Goal: Information Seeking & Learning: Learn about a topic

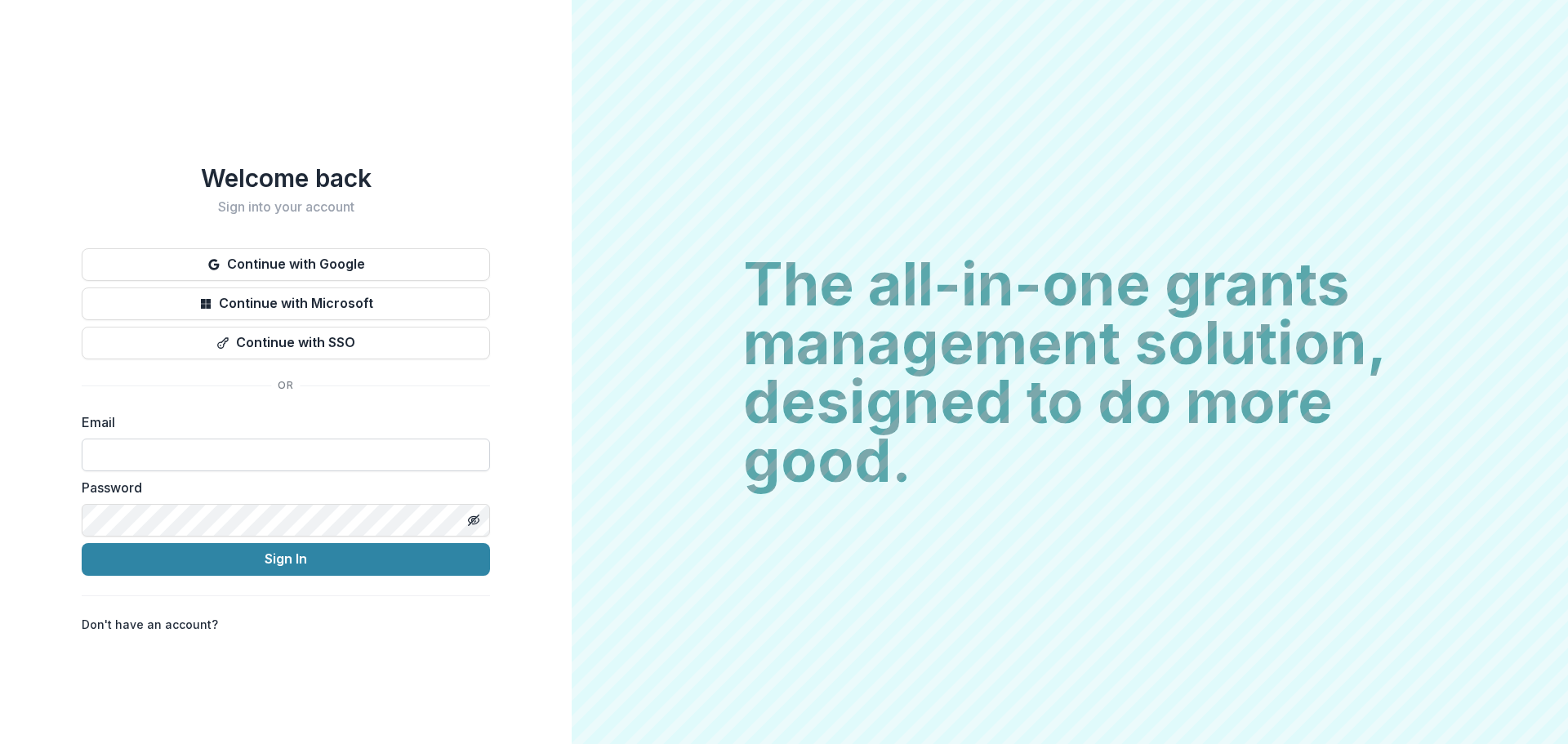
click at [283, 450] on input at bounding box center [286, 455] width 408 height 32
type input "**********"
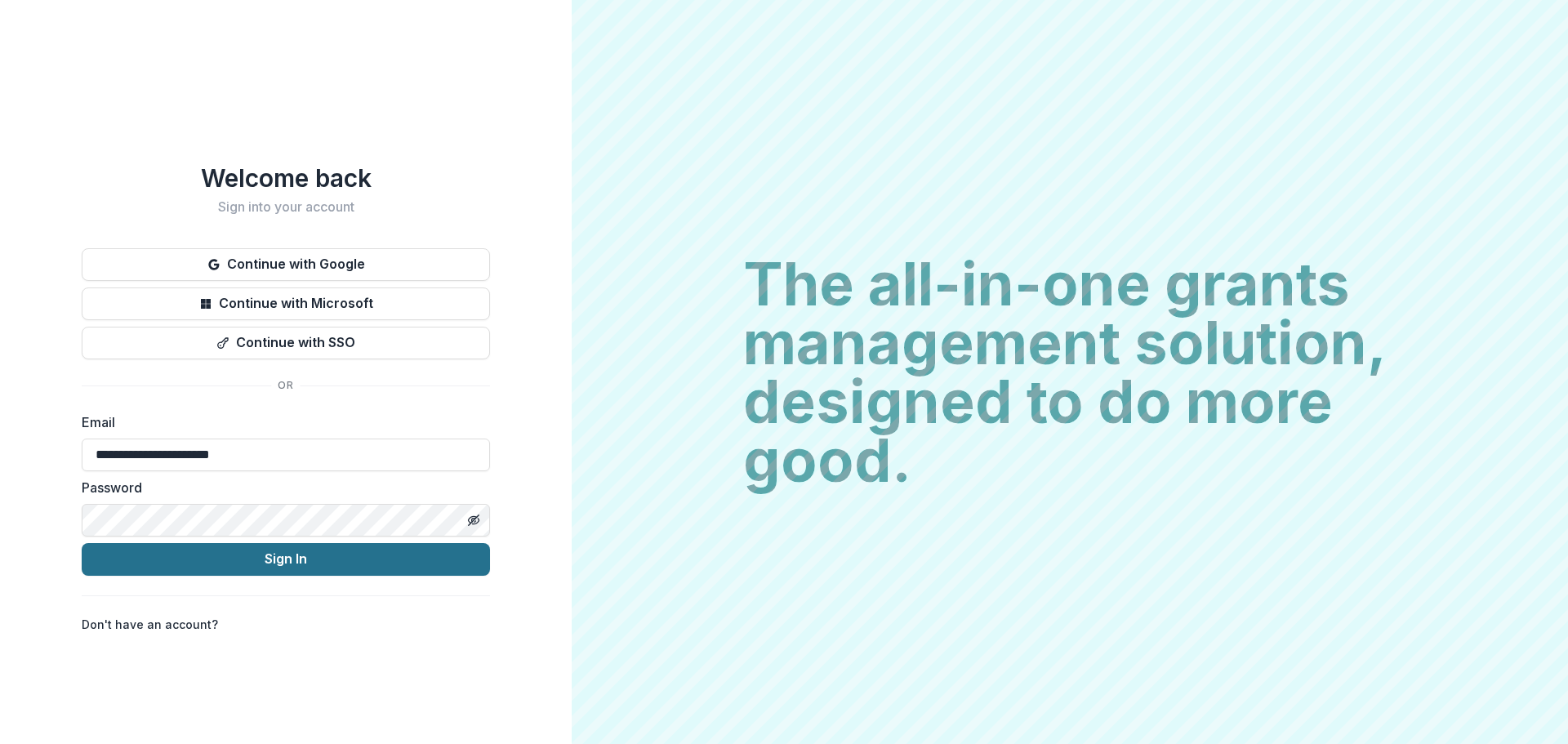
click at [254, 559] on button "Sign In" at bounding box center [286, 559] width 408 height 32
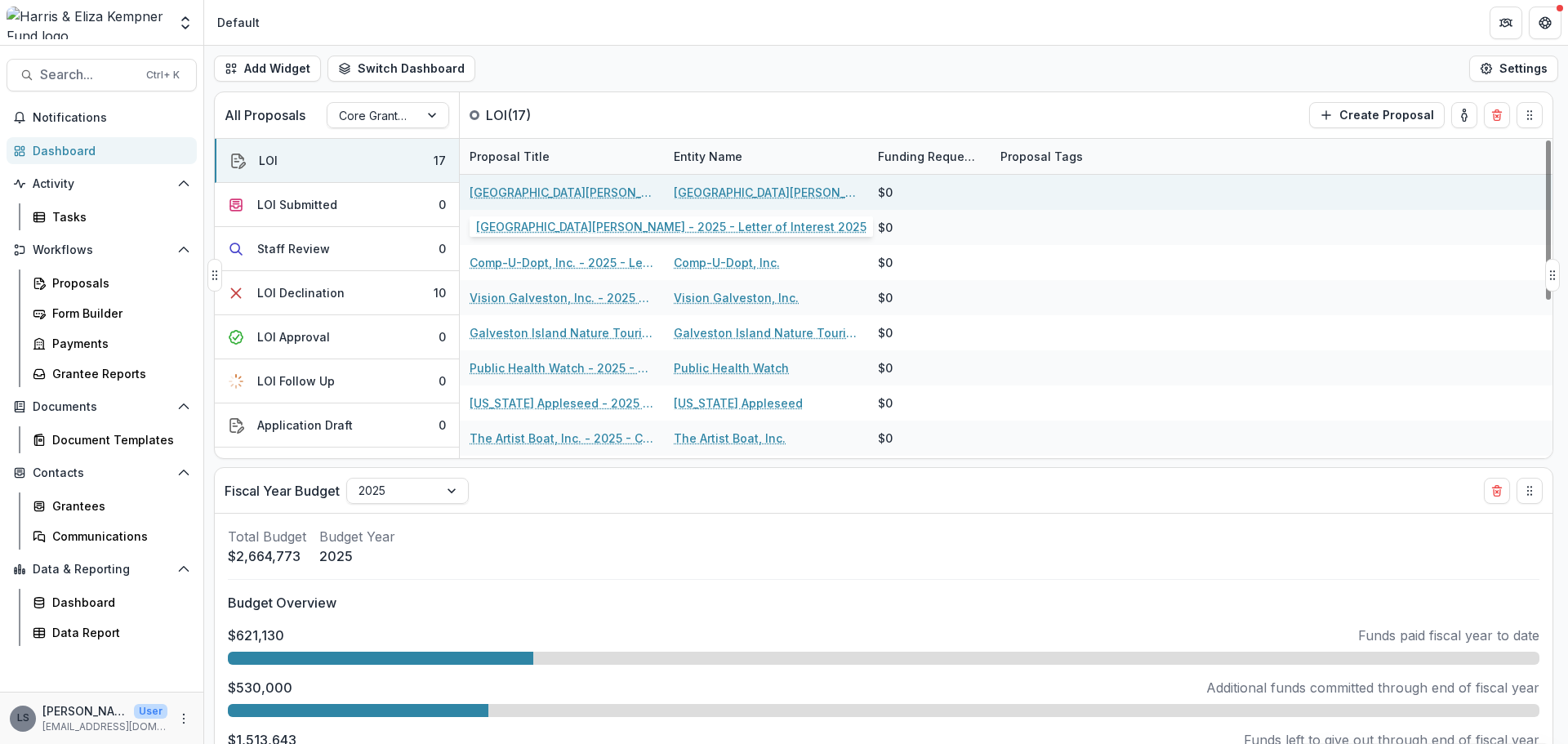
click at [537, 193] on link "[GEOGRAPHIC_DATA][PERSON_NAME] - 2025 - Letter of Interest 2025" at bounding box center [562, 193] width 185 height 18
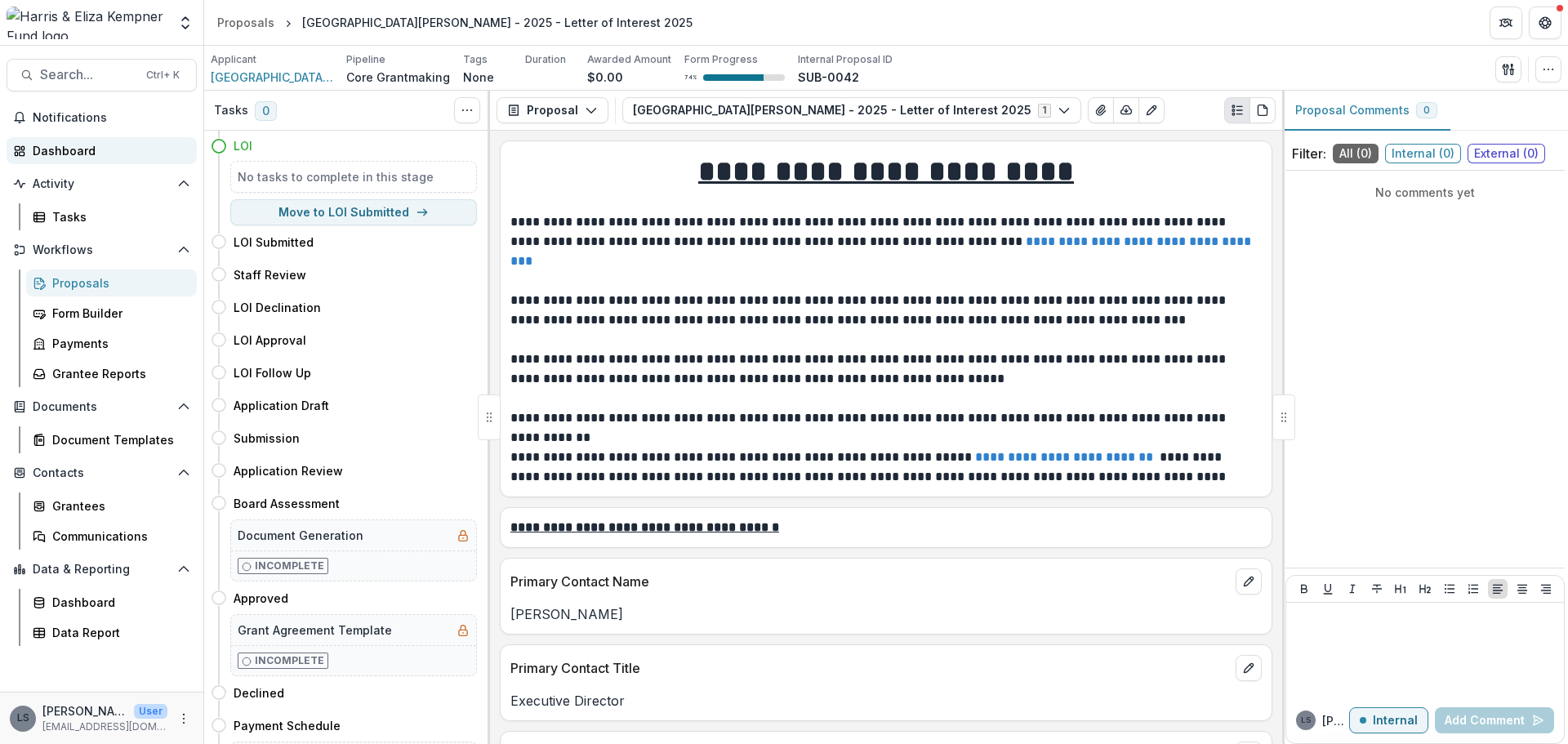
click at [94, 151] on div "Dashboard" at bounding box center [108, 151] width 151 height 18
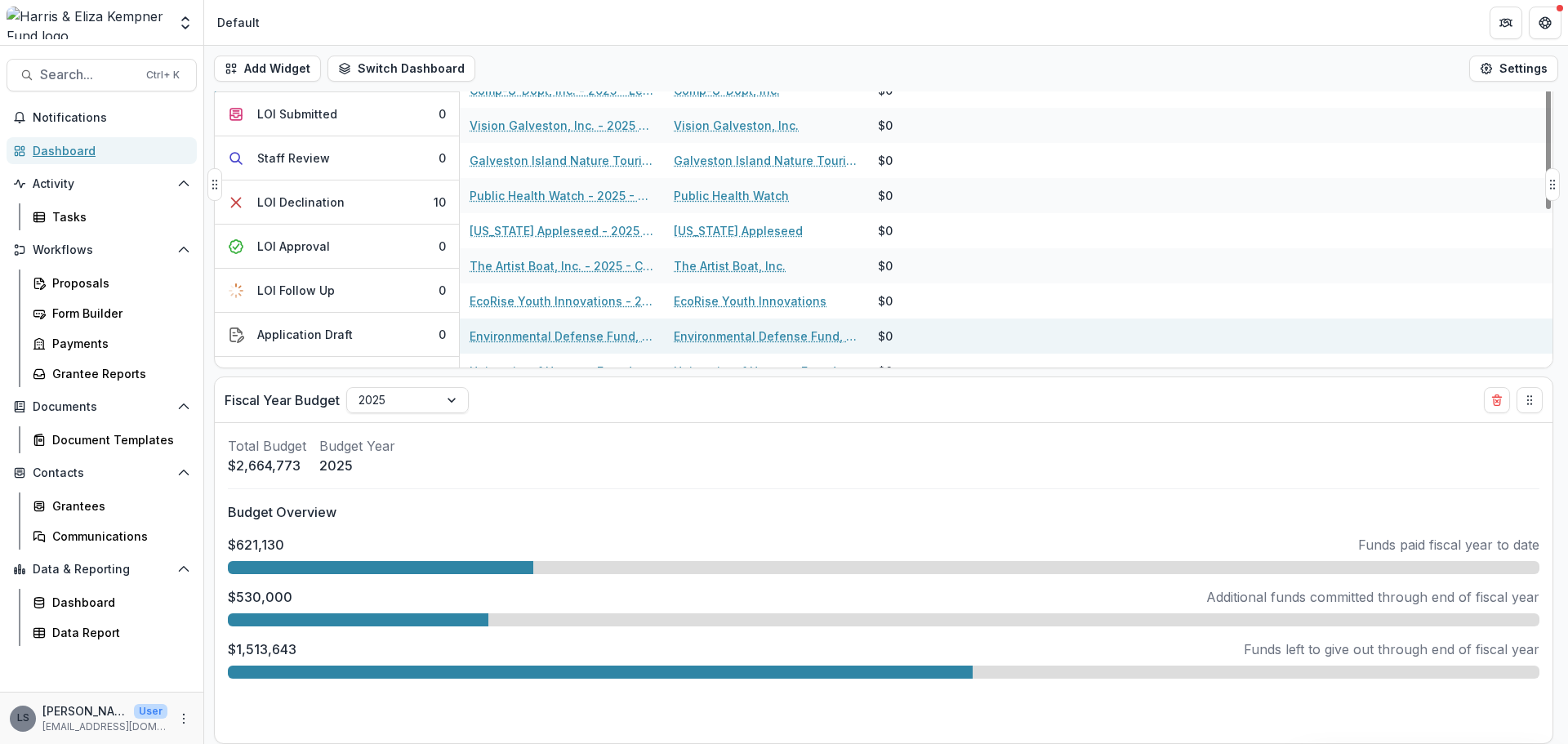
scroll to position [163, 0]
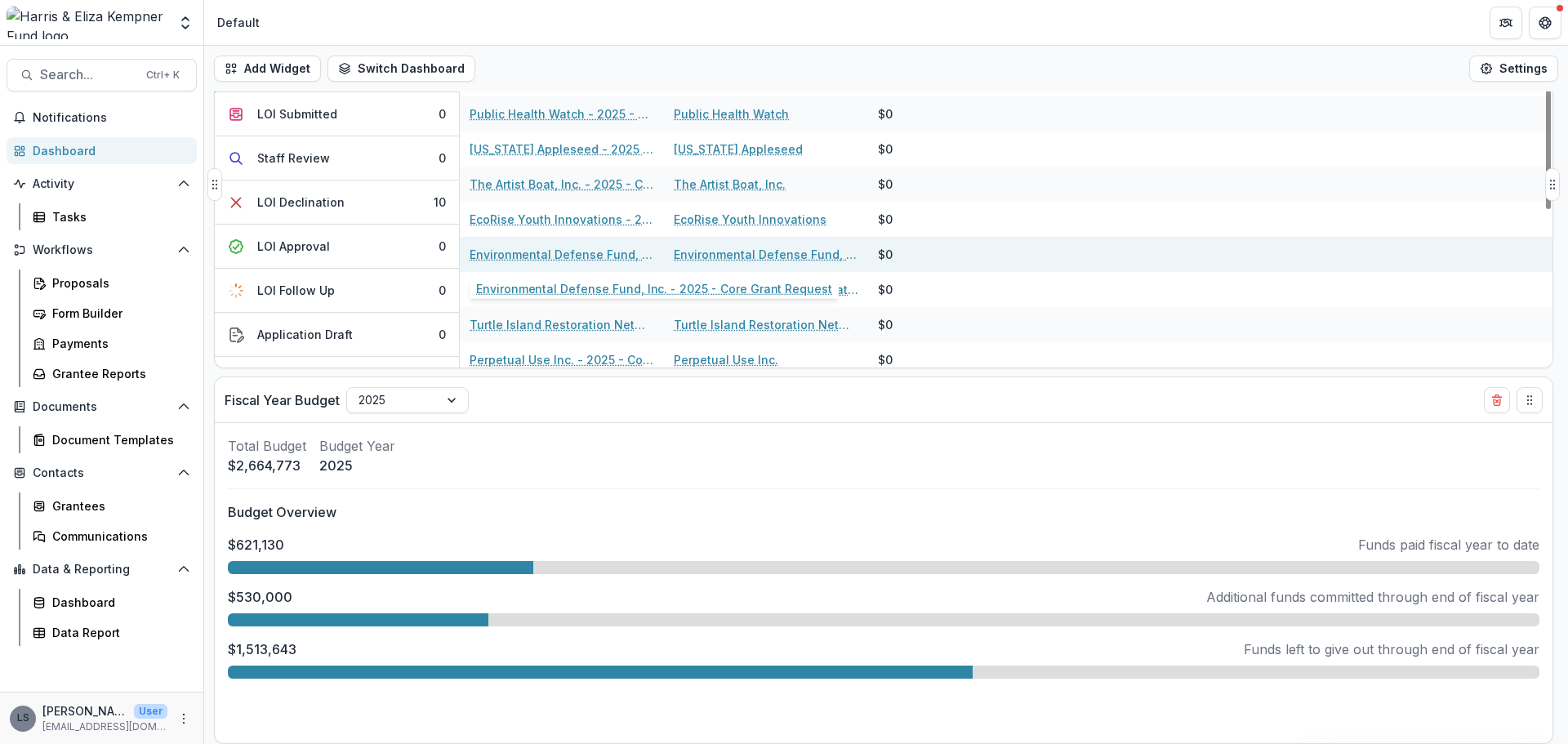
click at [610, 252] on link "Environmental Defense Fund, Inc. - 2025 - Core Grant Request" at bounding box center [562, 255] width 185 height 18
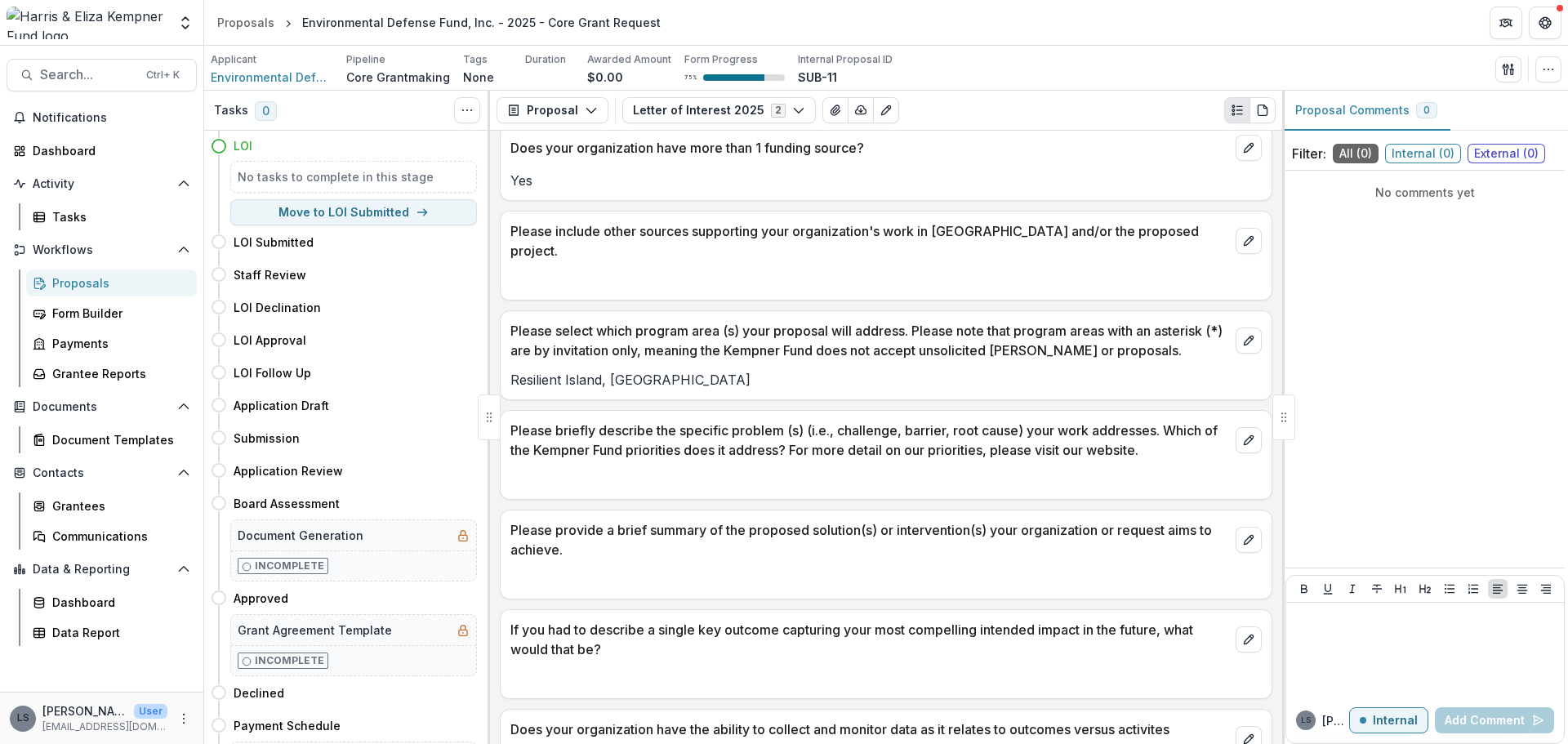
scroll to position [3251, 0]
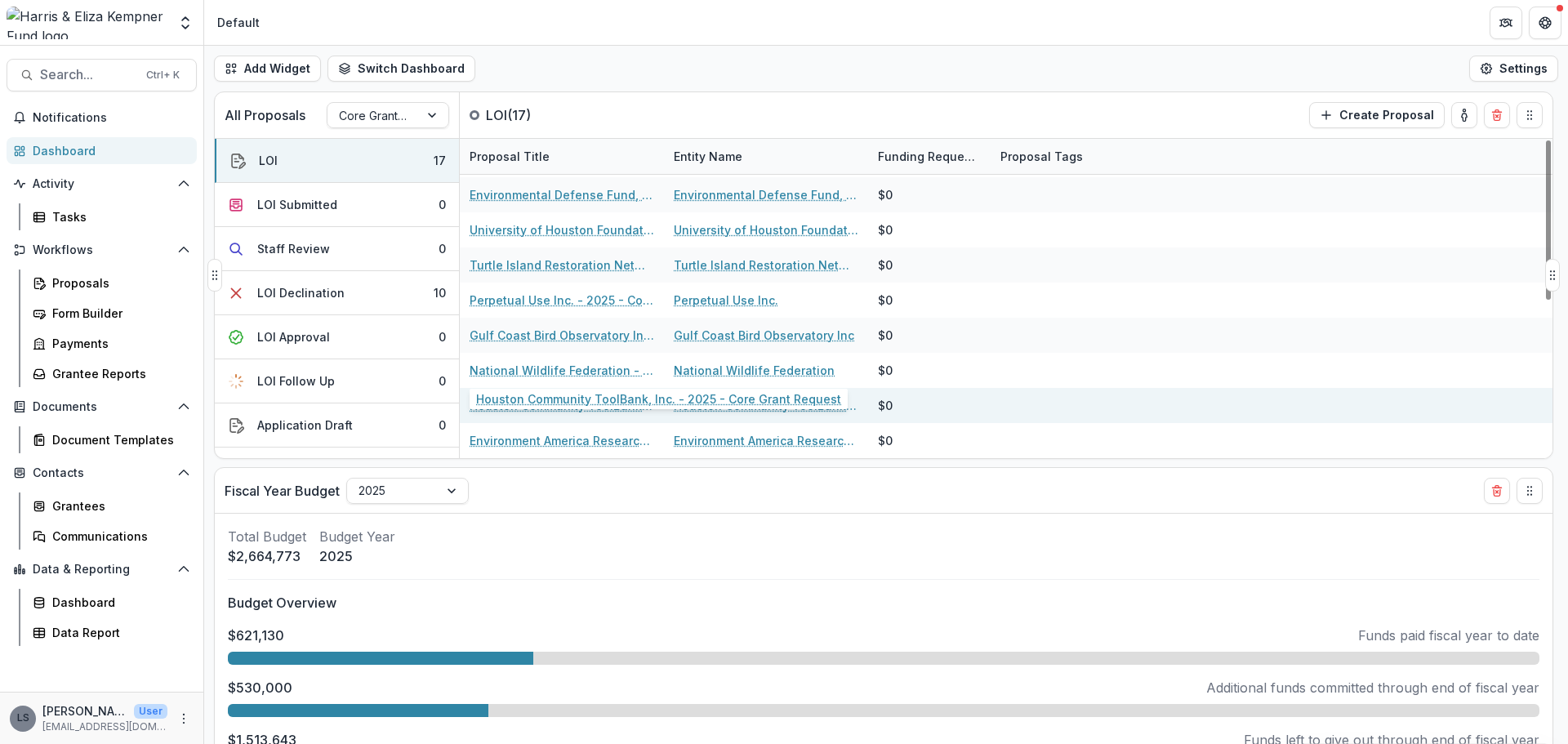
scroll to position [81, 0]
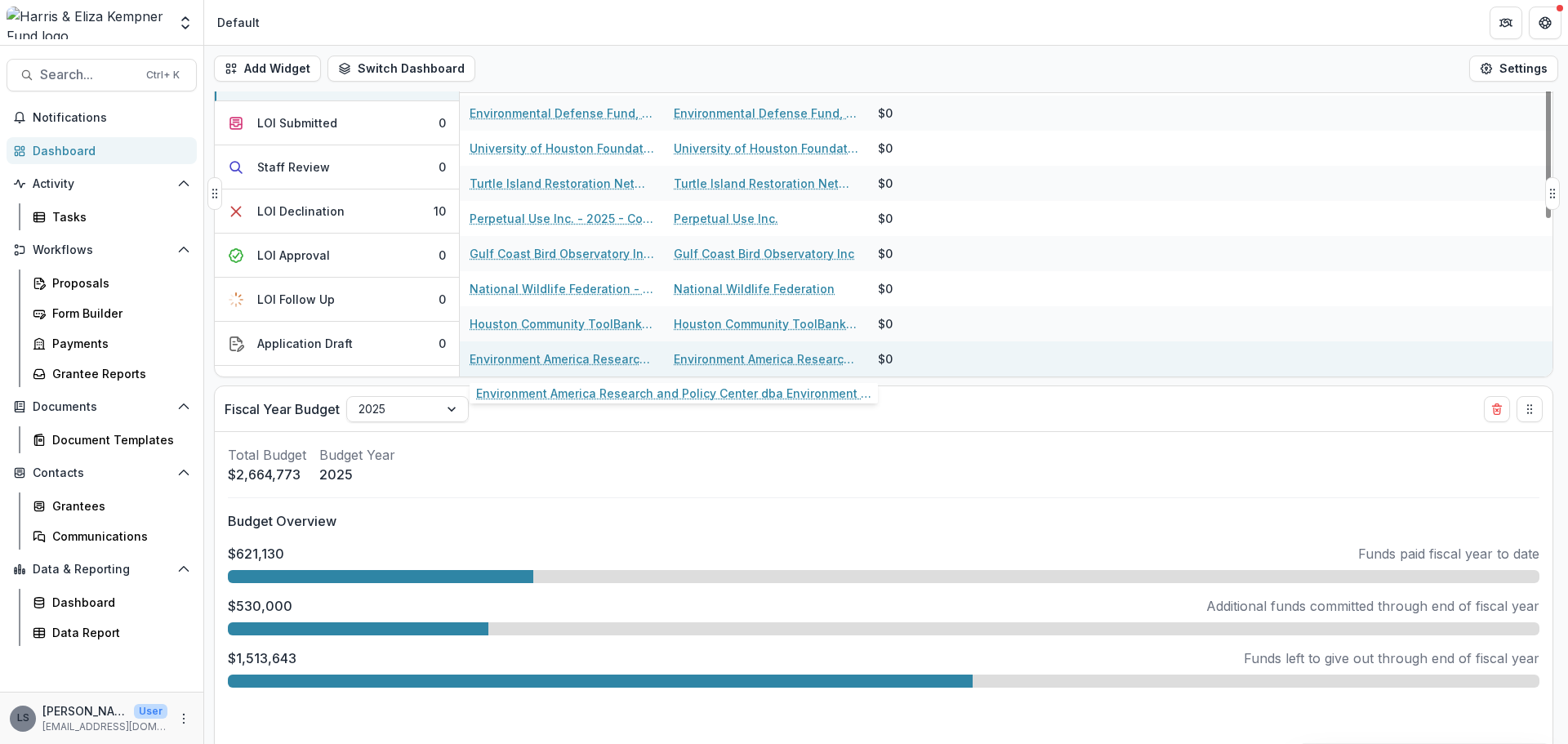
click at [570, 363] on link "Environment America Research and Policy Center dba Environment [US_STATE] Resea…" at bounding box center [562, 359] width 185 height 18
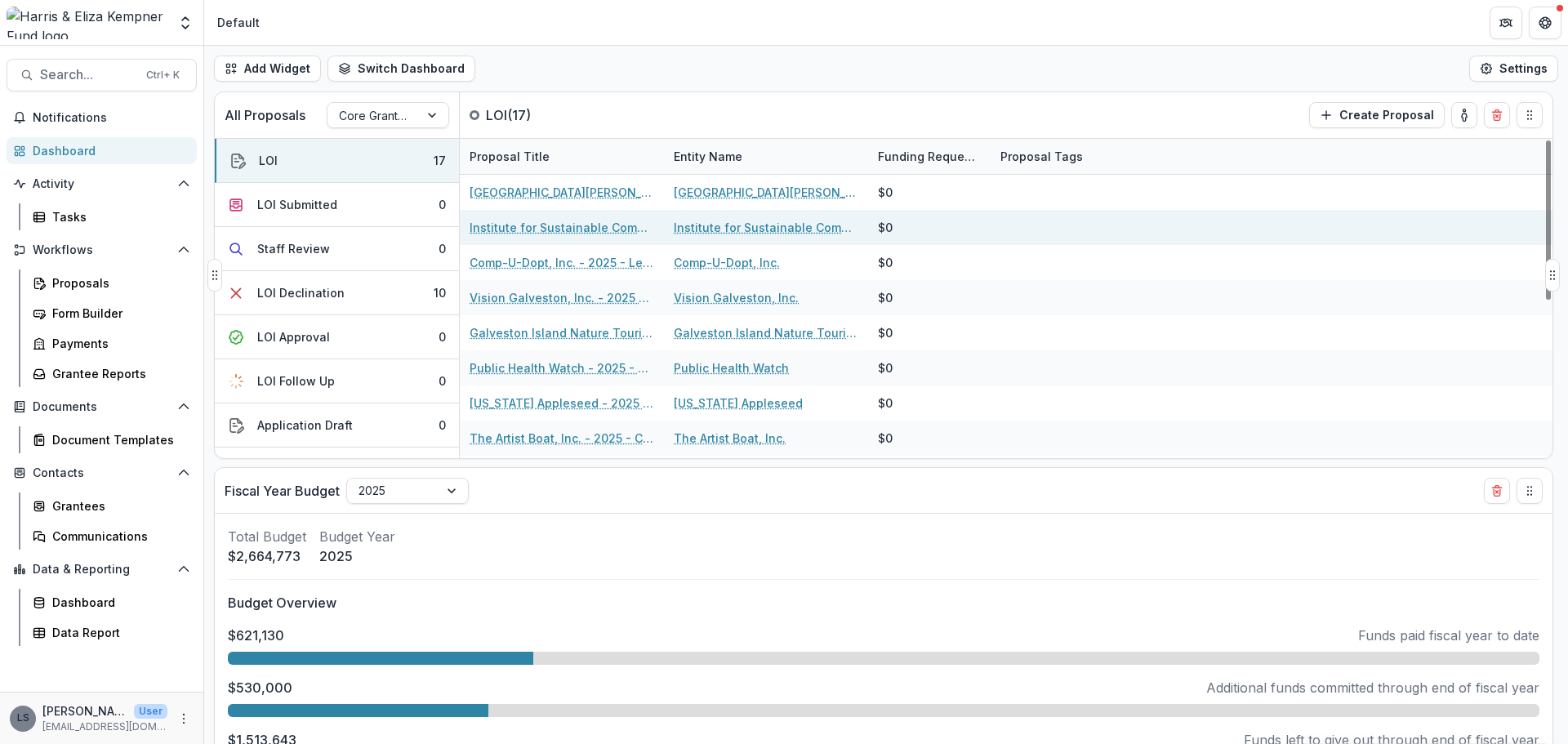
click at [560, 220] on link "Institute for Sustainable Communities - 2025 - Letter of Interest 2025" at bounding box center [562, 228] width 185 height 18
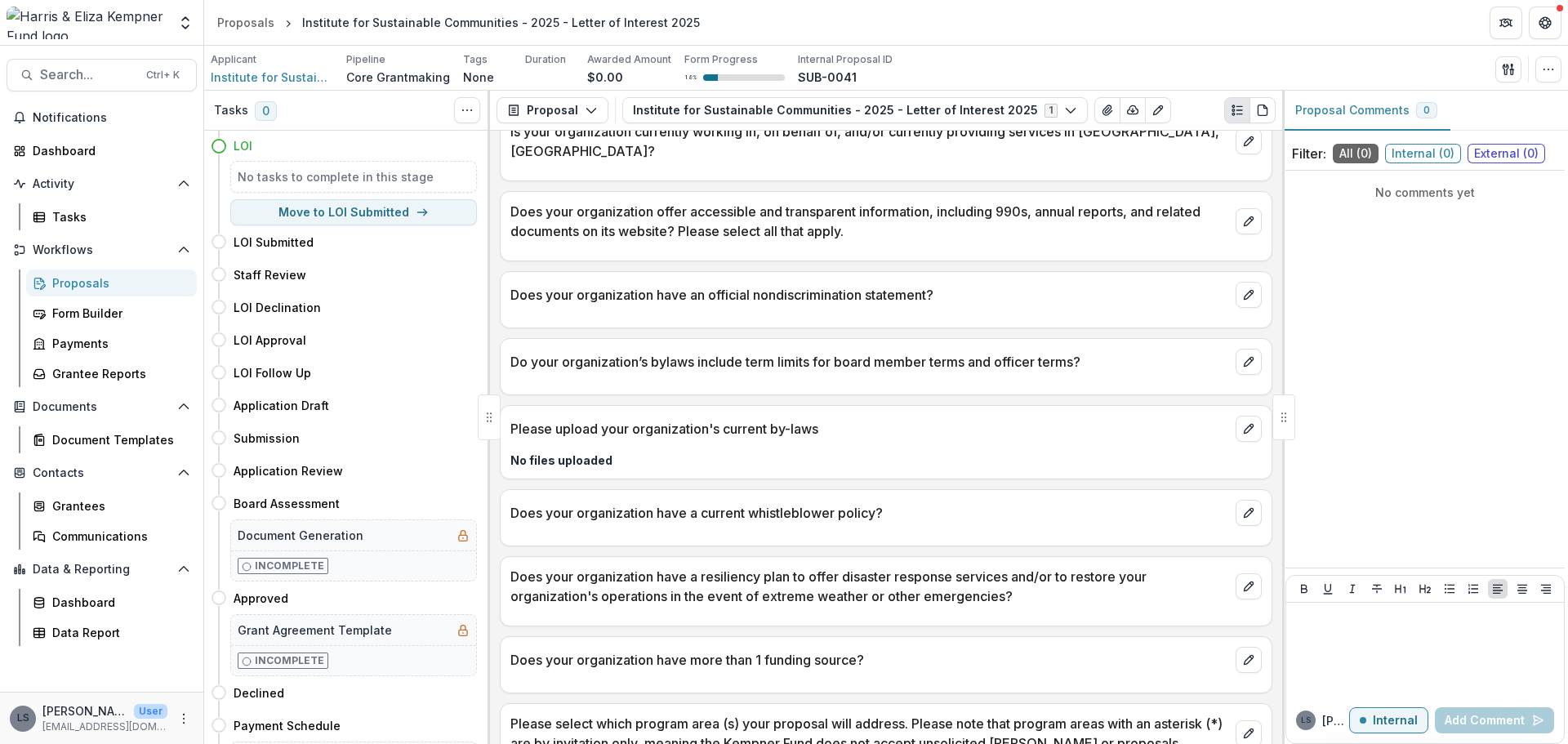
scroll to position [1552, 0]
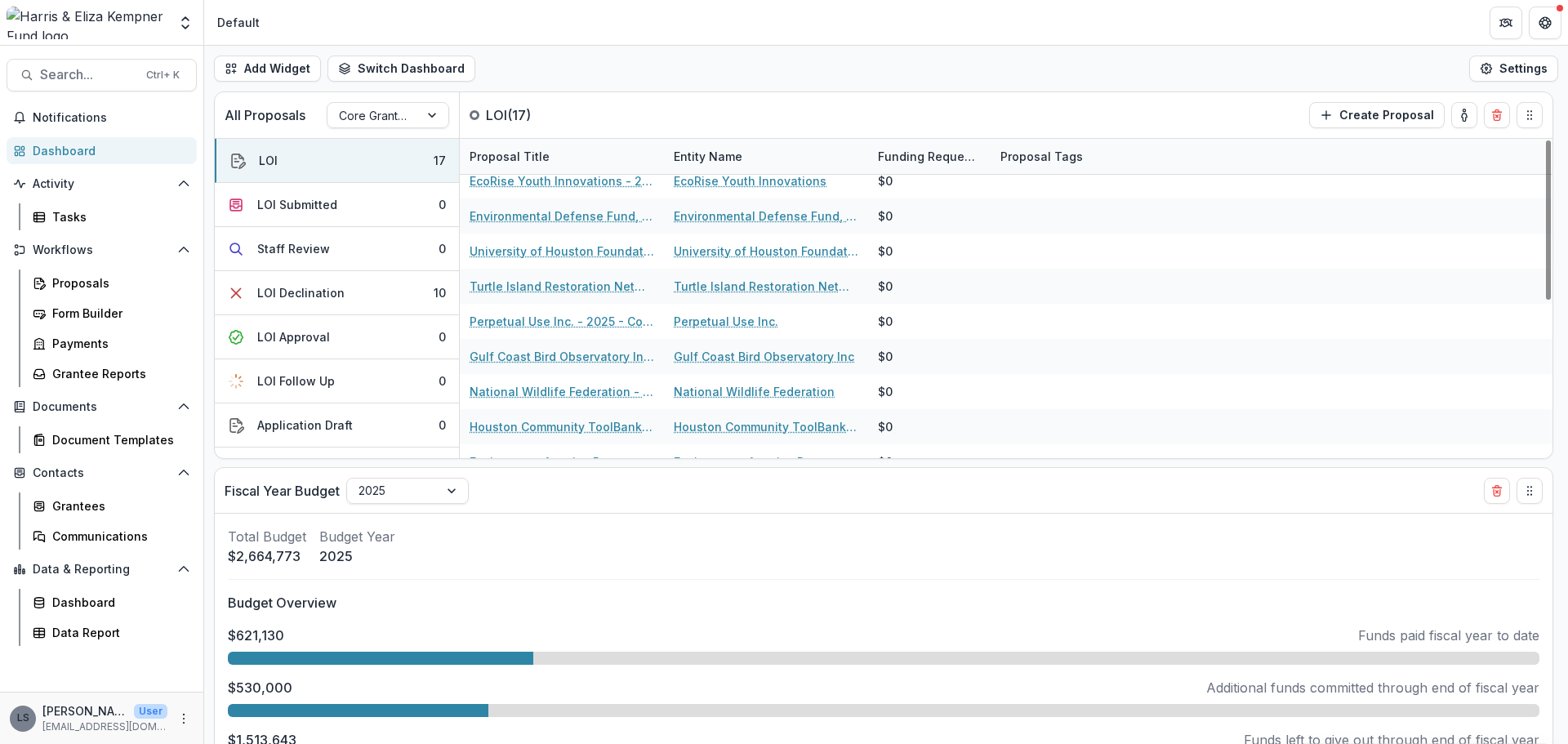
scroll to position [314, 0]
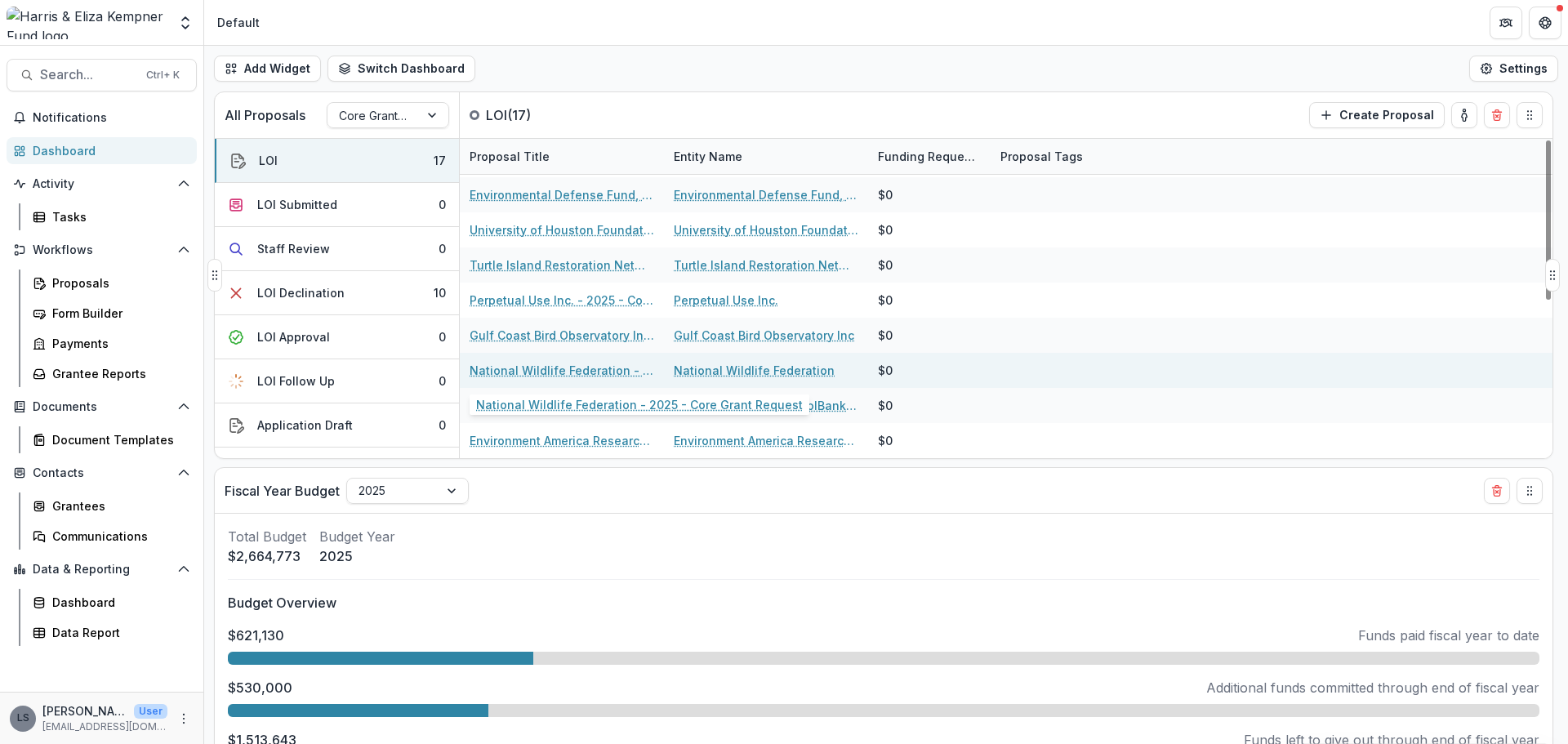
click at [550, 373] on link "National Wildlife Federation - 2025 - Core Grant Request" at bounding box center [562, 371] width 185 height 18
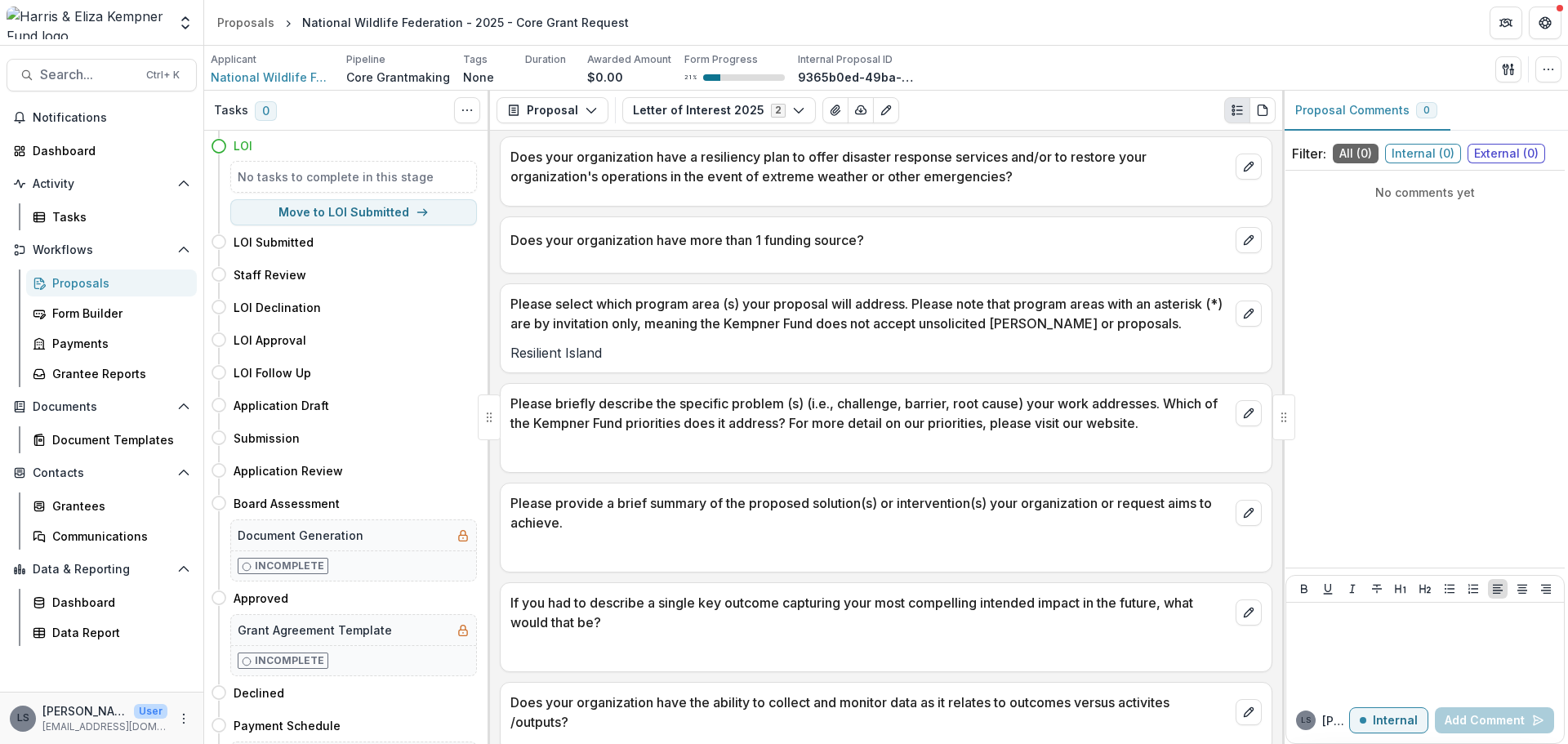
scroll to position [1987, 0]
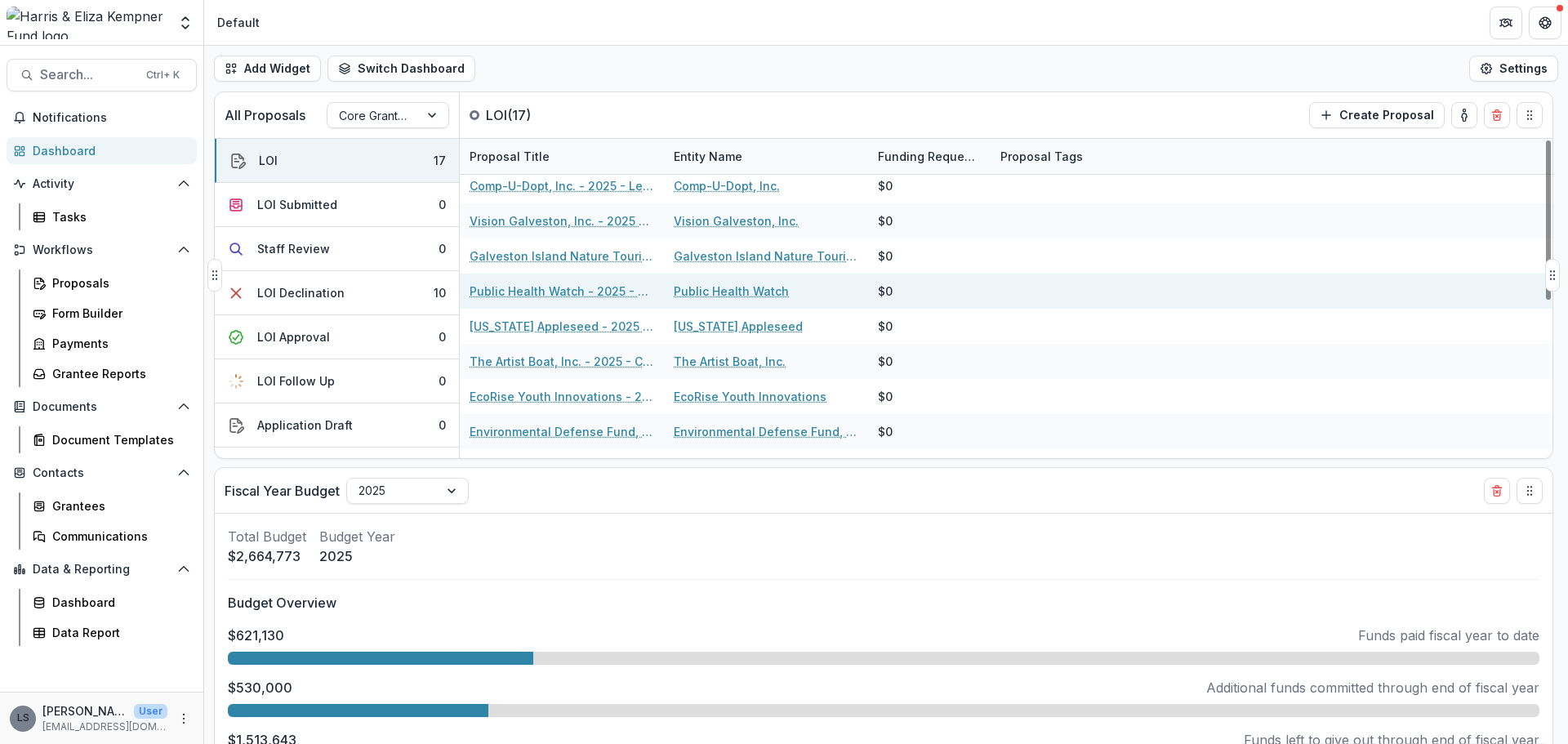
scroll to position [163, 0]
